Goal: Check status: Check status

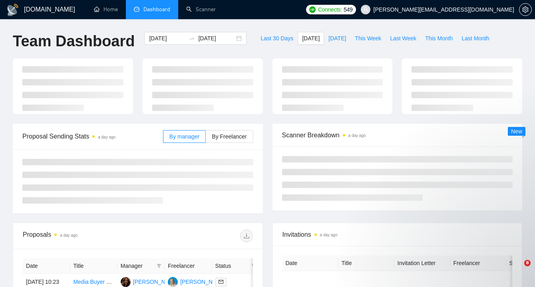
type input "[DATE]"
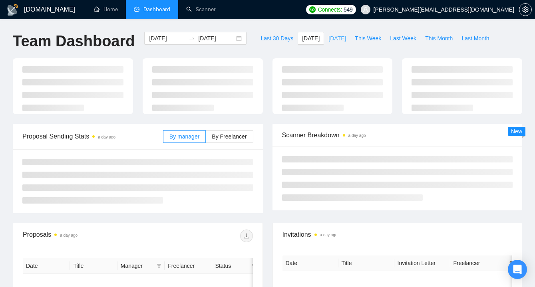
click at [339, 38] on span "[DATE]" at bounding box center [337, 38] width 18 height 9
click at [314, 38] on button "[DATE]" at bounding box center [310, 38] width 26 height 13
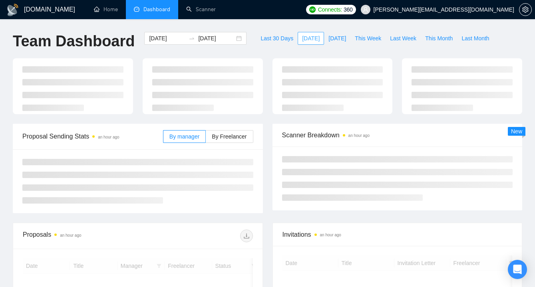
click at [304, 38] on span "[DATE]" at bounding box center [311, 38] width 18 height 9
type input "[DATE]"
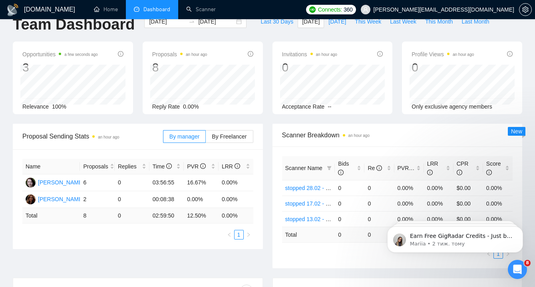
scroll to position [17, 0]
